Goal: Task Accomplishment & Management: Complete application form

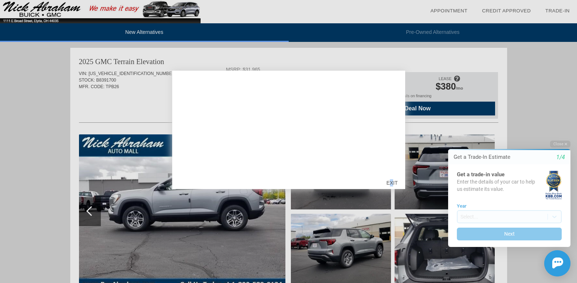
click at [392, 180] on div "EXIT" at bounding box center [392, 183] width 26 height 22
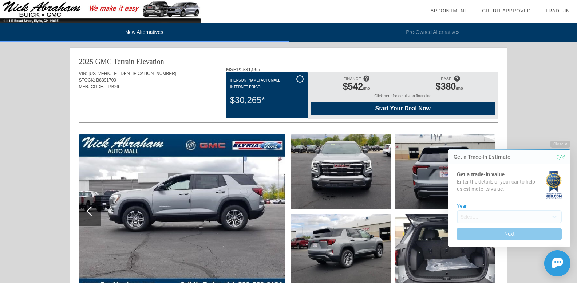
drag, startPoint x: 36, startPoint y: 198, endPoint x: 36, endPoint y: 193, distance: 5.5
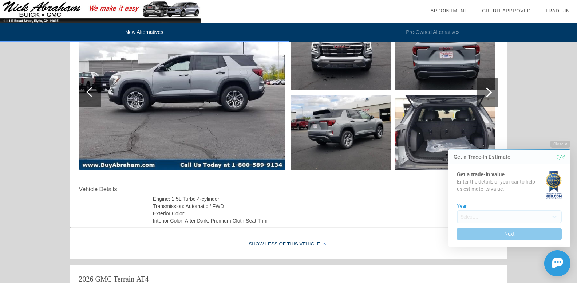
scroll to position [118, 0]
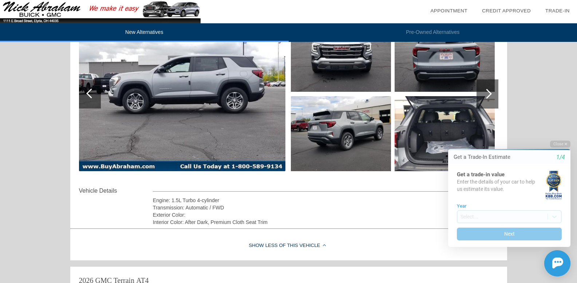
click at [107, 192] on div "Vehicle Details" at bounding box center [116, 190] width 74 height 9
drag, startPoint x: 107, startPoint y: 192, endPoint x: 89, endPoint y: 191, distance: 17.9
click at [89, 191] on div "Vehicle Details" at bounding box center [116, 190] width 74 height 9
drag, startPoint x: 89, startPoint y: 191, endPoint x: 93, endPoint y: 193, distance: 4.6
click at [93, 193] on div "Vehicle Details" at bounding box center [116, 190] width 74 height 9
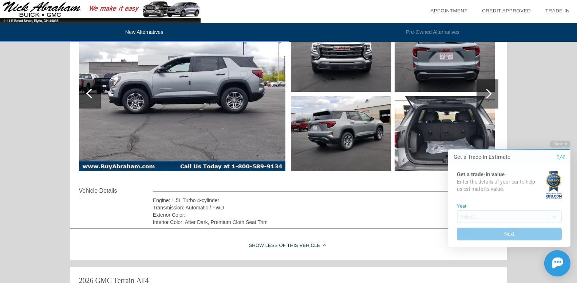
drag, startPoint x: 104, startPoint y: 192, endPoint x: 100, endPoint y: 195, distance: 5.1
click at [101, 194] on div "Vehicle Details" at bounding box center [116, 190] width 74 height 9
click at [110, 194] on div "Vehicle Details Engine: 1.5L Turbo 4-cylinder Transmission: Automatic / FWD Ext…" at bounding box center [288, 205] width 419 height 39
click at [108, 196] on div "Vehicle Details Engine: 1.5L Turbo 4-cylinder Transmission: Automatic / FWD Ext…" at bounding box center [288, 205] width 419 height 39
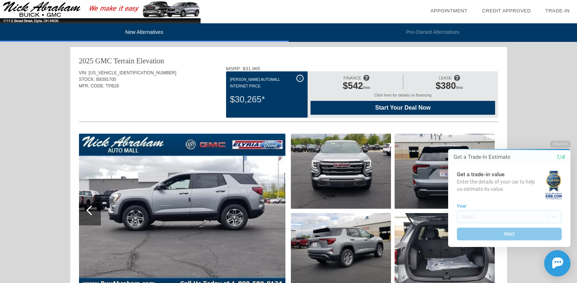
scroll to position [13, 0]
